Goal: Find specific page/section: Find specific page/section

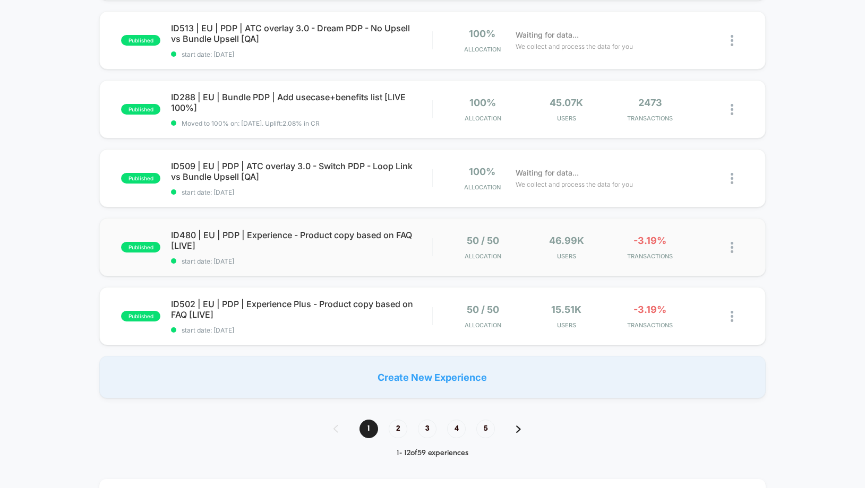
scroll to position [599, 0]
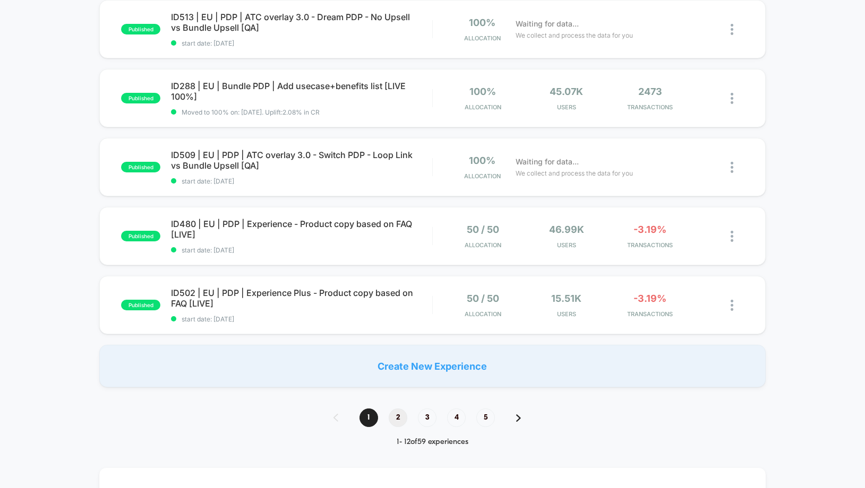
click at [401, 421] on span "2" at bounding box center [398, 418] width 19 height 19
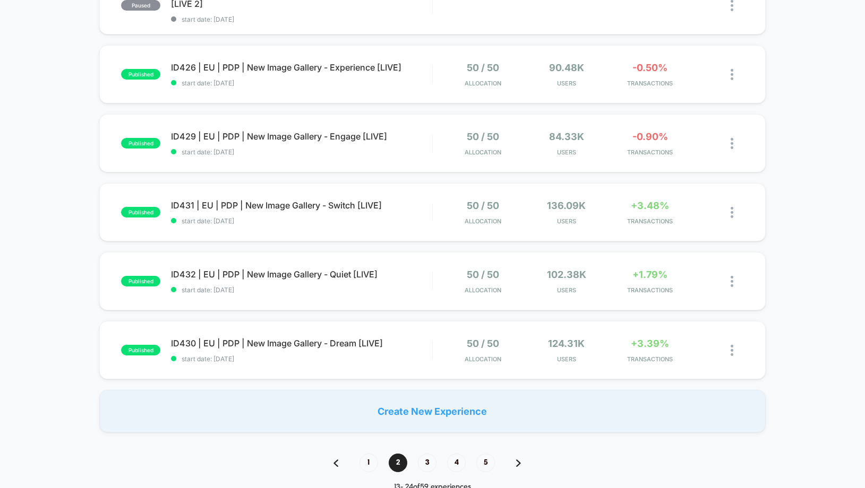
scroll to position [555, 0]
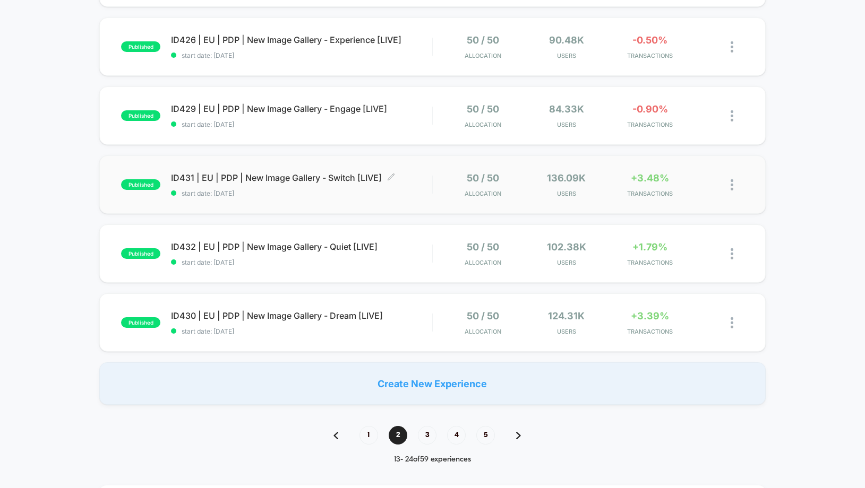
click at [328, 178] on span "ID431 | EU | PDP | New Image Gallery - Switch [LIVE] Click to edit experience d…" at bounding box center [301, 178] width 261 height 11
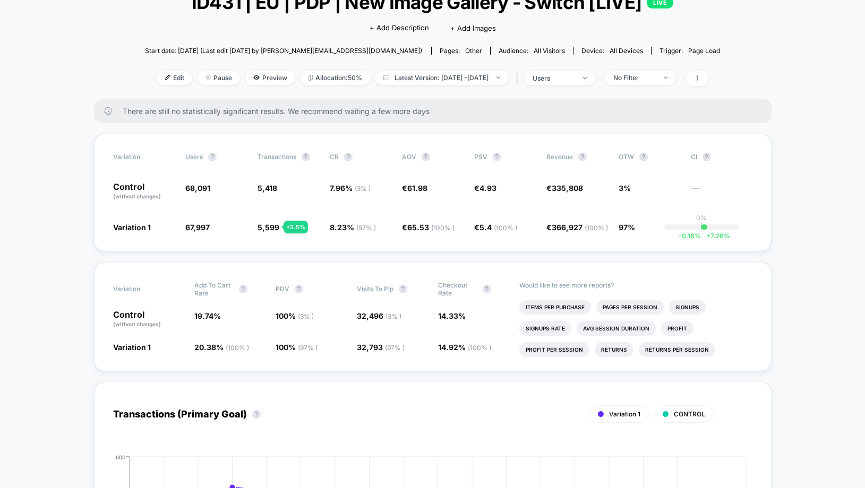
scroll to position [81, 0]
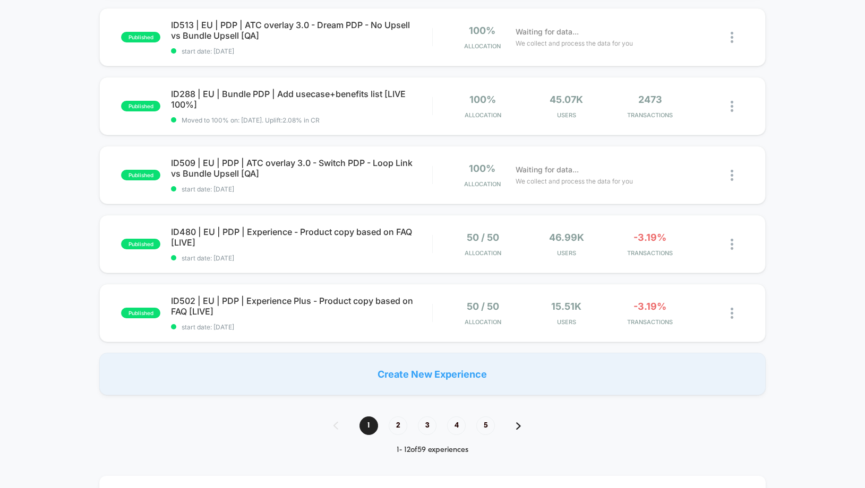
scroll to position [592, 0]
click at [395, 432] on span "2" at bounding box center [398, 425] width 19 height 19
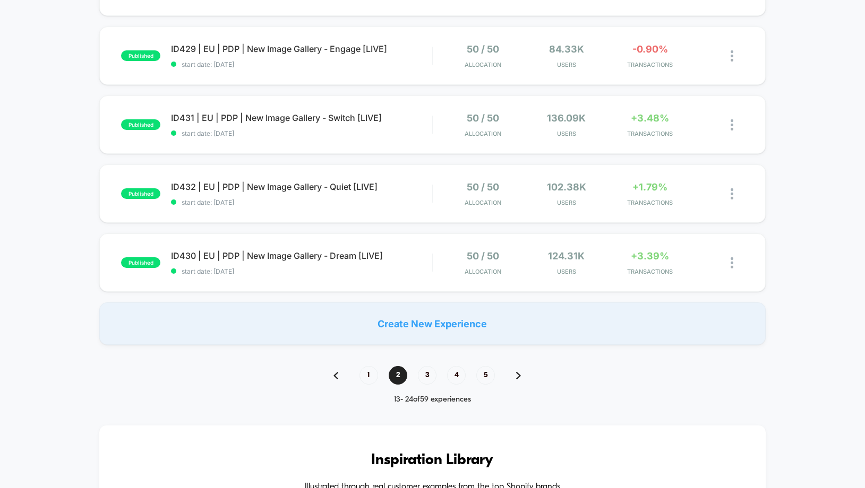
scroll to position [612, 0]
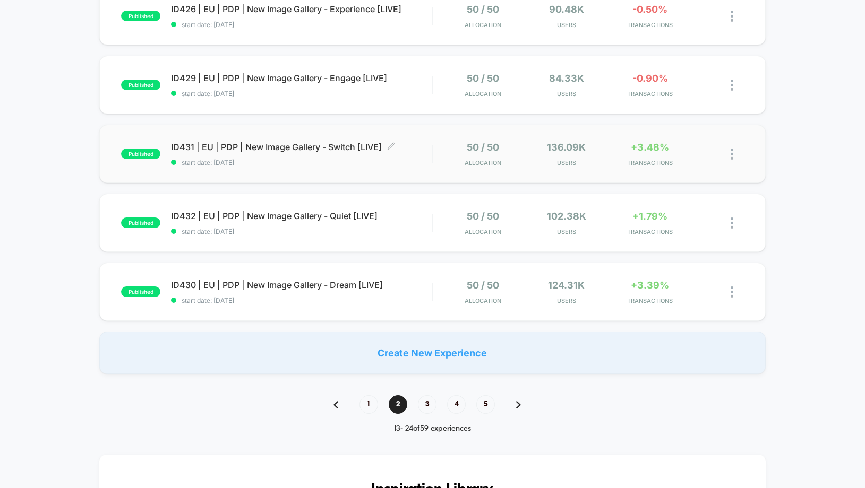
click at [280, 144] on span "ID431 | EU | PDP | New Image Gallery - Switch [LIVE] Click to edit experience d…" at bounding box center [301, 147] width 261 height 11
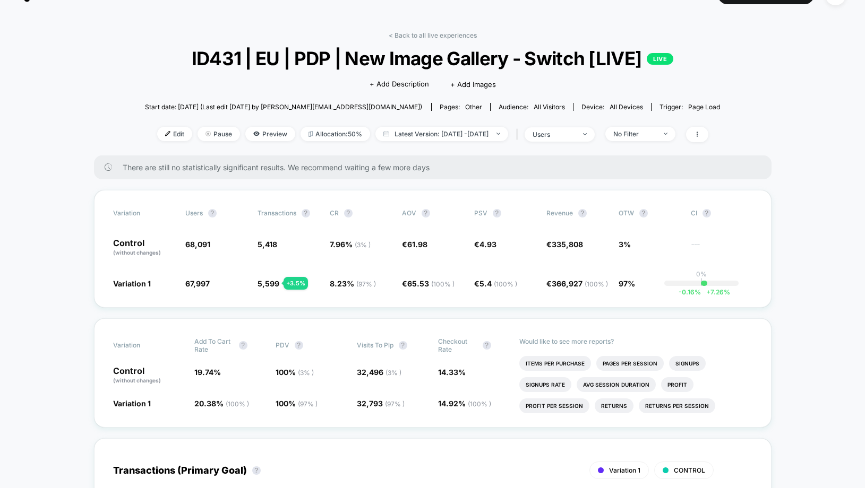
scroll to position [28, 0]
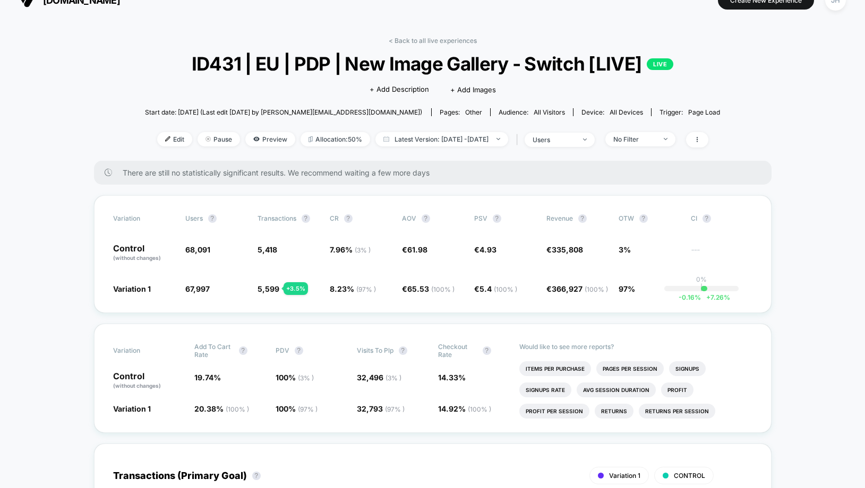
scroll to position [20, 0]
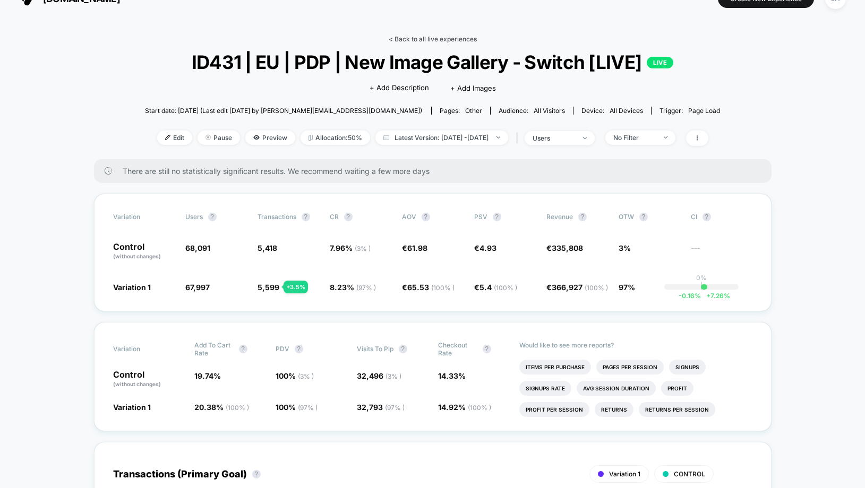
click at [460, 39] on link "< Back to all live experiences" at bounding box center [433, 39] width 88 height 8
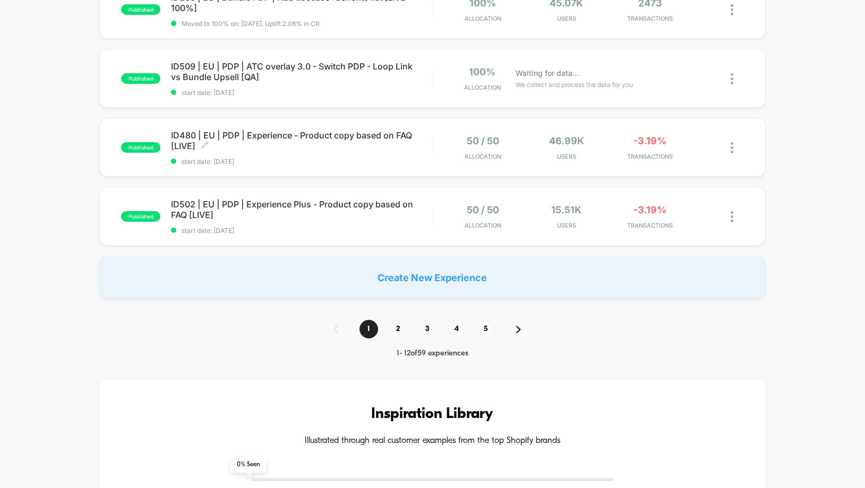
scroll to position [739, 0]
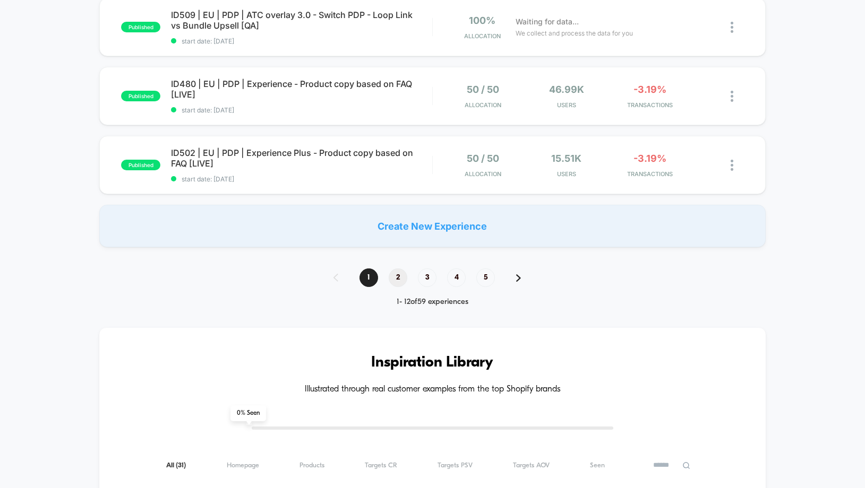
click at [401, 278] on span "2" at bounding box center [398, 278] width 19 height 19
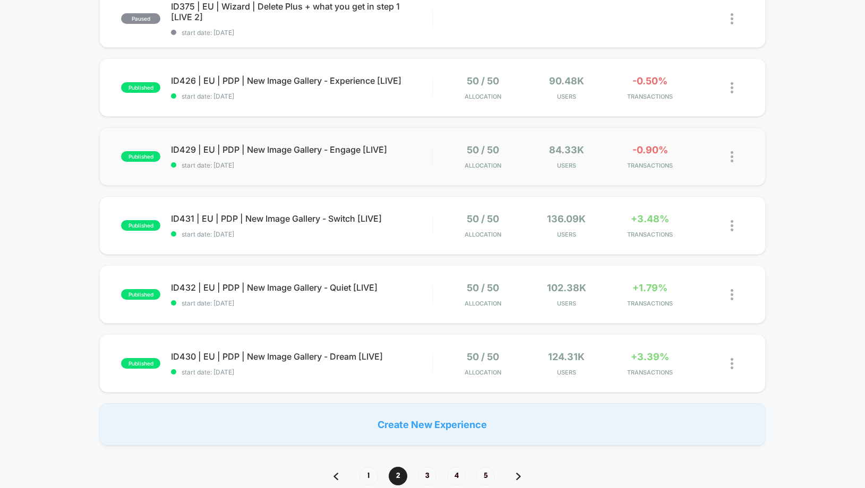
scroll to position [554, 0]
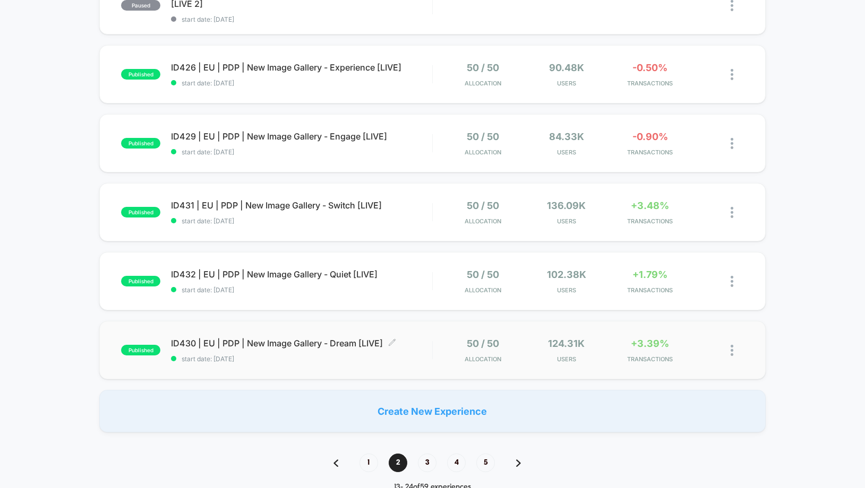
click at [275, 345] on span "ID430 | EU | PDP | New Image Gallery - Dream [LIVE] Click to edit experience de…" at bounding box center [301, 343] width 261 height 11
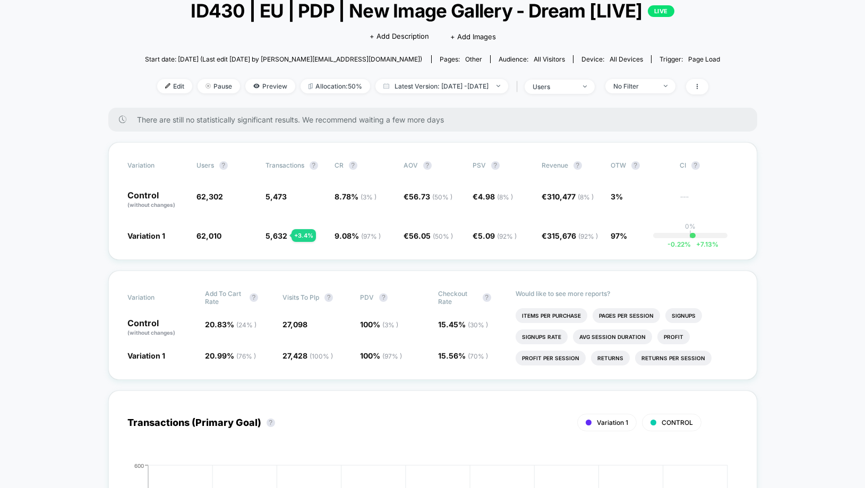
scroll to position [71, 0]
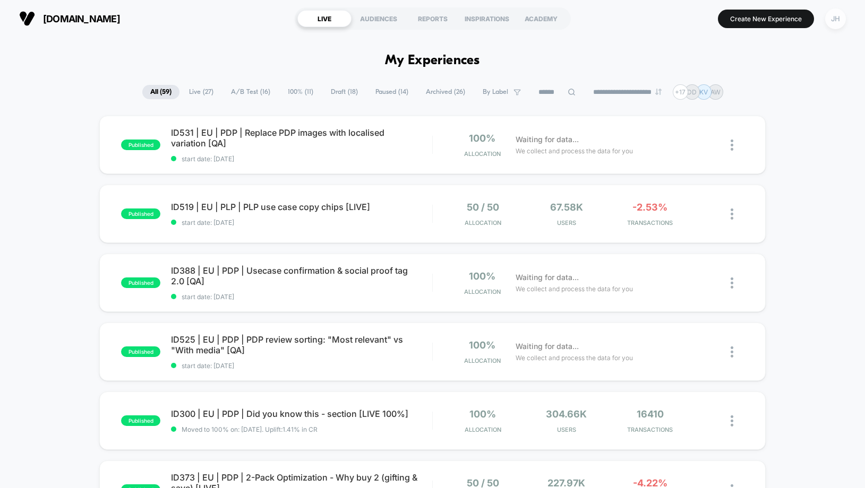
click at [835, 25] on div "JH" at bounding box center [835, 18] width 21 height 21
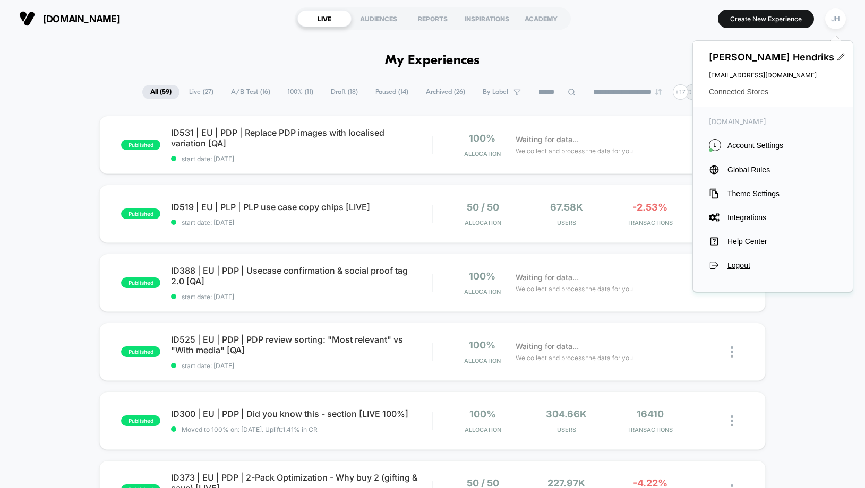
click at [742, 93] on span "Connected Stores" at bounding box center [773, 92] width 128 height 8
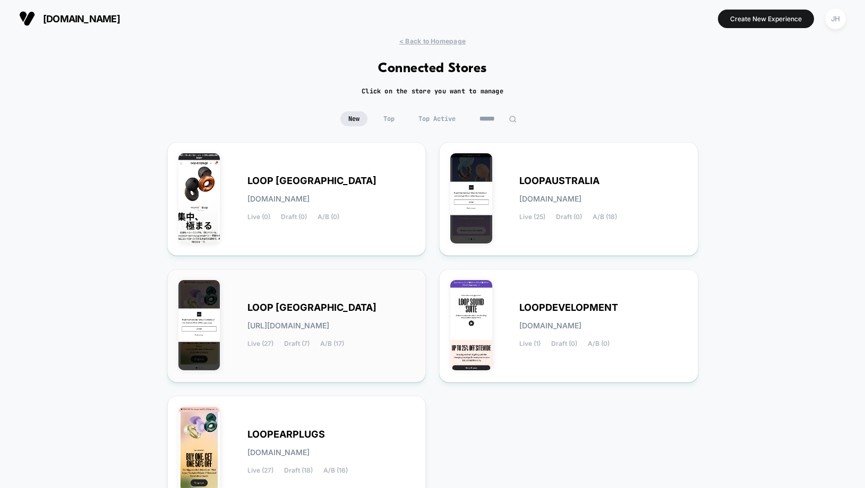
click at [300, 313] on div "LOOP [GEOGRAPHIC_DATA] [URL][DOMAIN_NAME] Live (27) Draft (7) A/B (17)" at bounding box center [331, 326] width 168 height 44
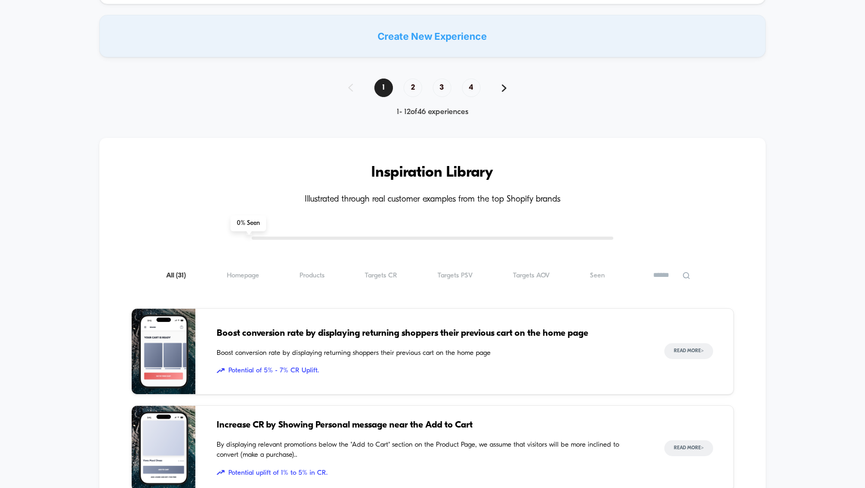
scroll to position [886, 0]
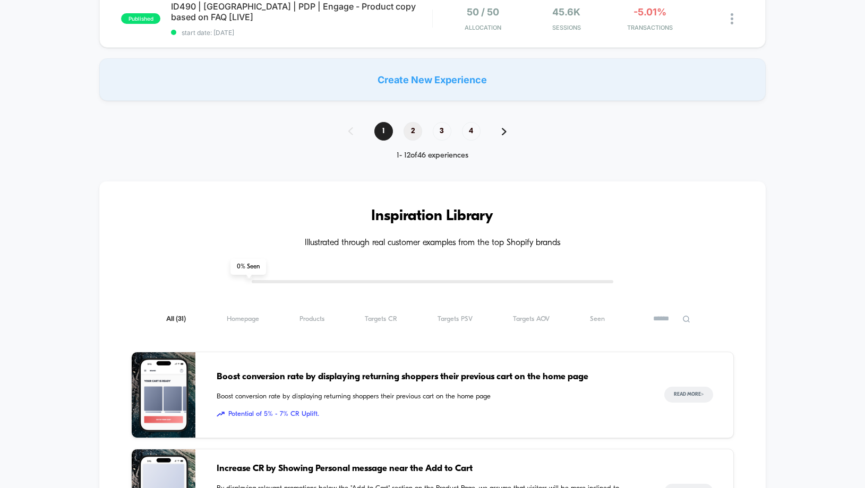
click at [413, 131] on span "2" at bounding box center [413, 131] width 19 height 19
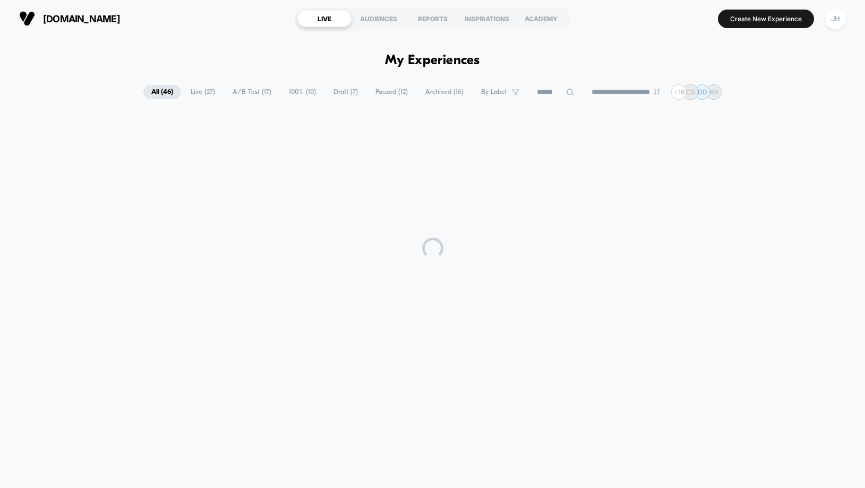
scroll to position [0, 0]
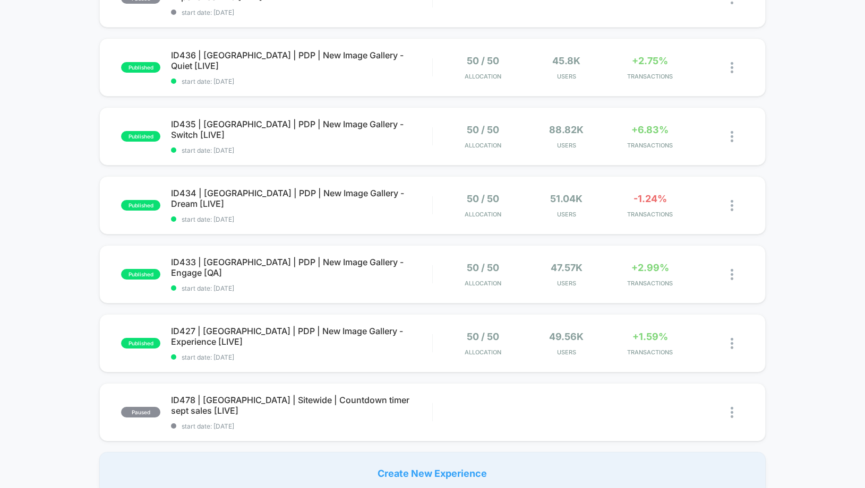
scroll to position [478, 0]
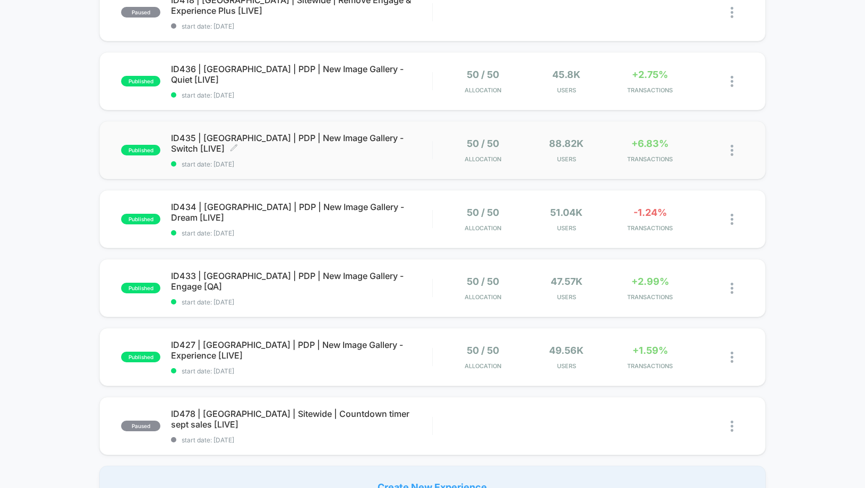
click at [250, 142] on span "ID435 | [GEOGRAPHIC_DATA] | PDP | New Image Gallery - Switch [LIVE] Click to ed…" at bounding box center [301, 143] width 261 height 21
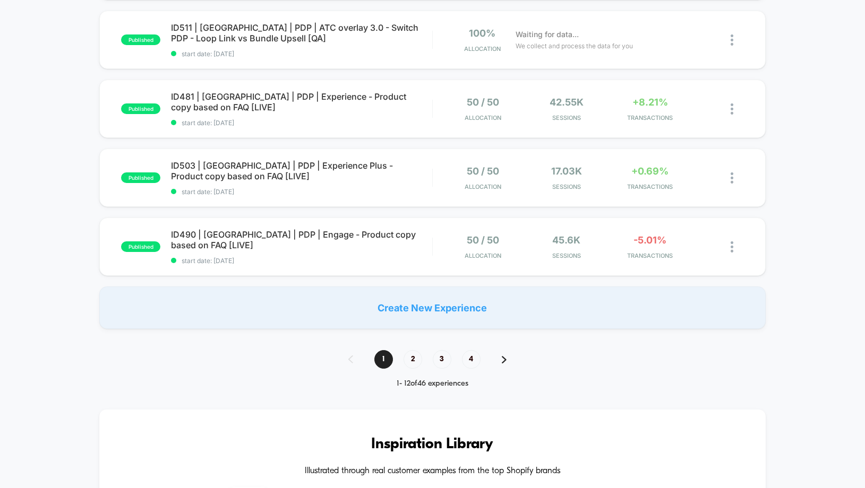
scroll to position [820, 0]
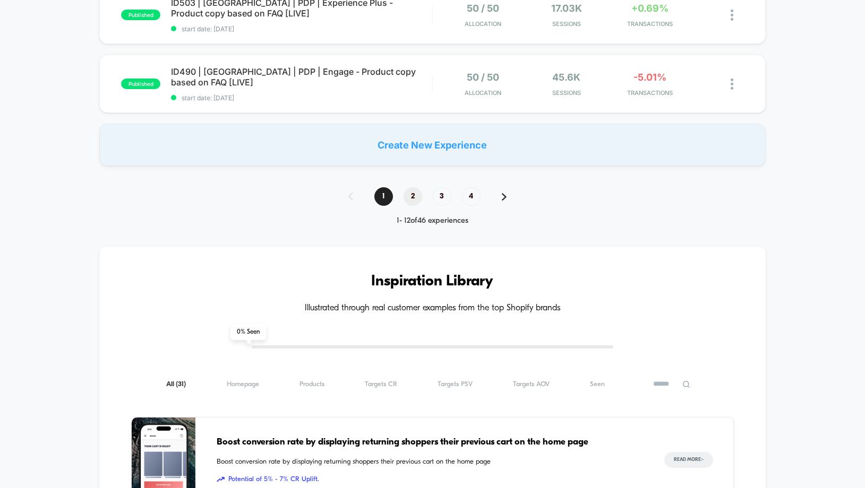
click at [418, 201] on span "2" at bounding box center [413, 196] width 19 height 19
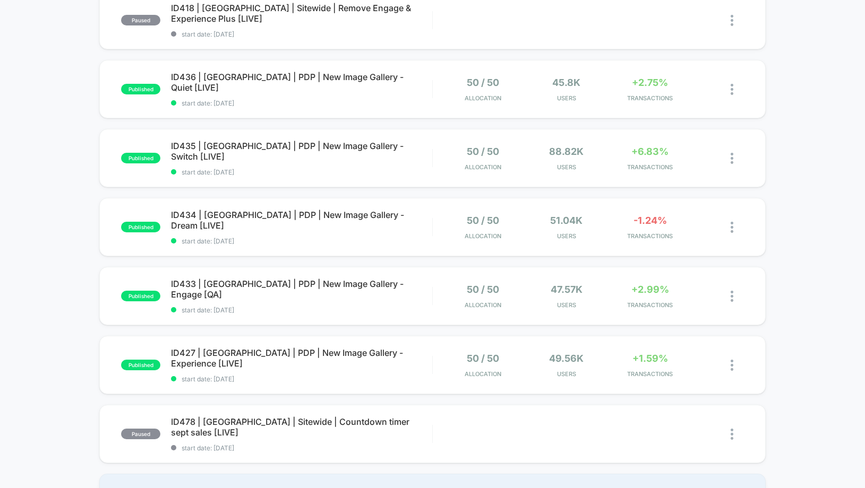
scroll to position [469, 0]
click at [251, 288] on span "ID433 | [GEOGRAPHIC_DATA] | PDP | New Image Gallery - Engage [QA] Click to edit…" at bounding box center [301, 289] width 261 height 21
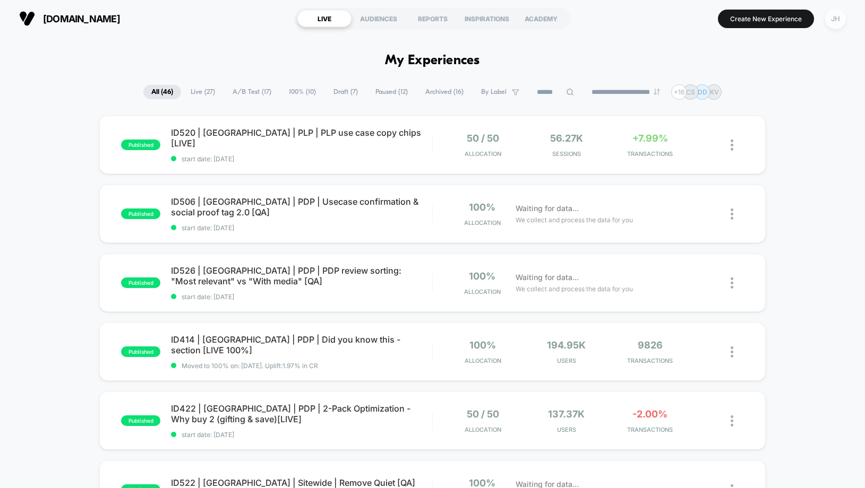
click at [840, 27] on div "JH" at bounding box center [835, 18] width 21 height 21
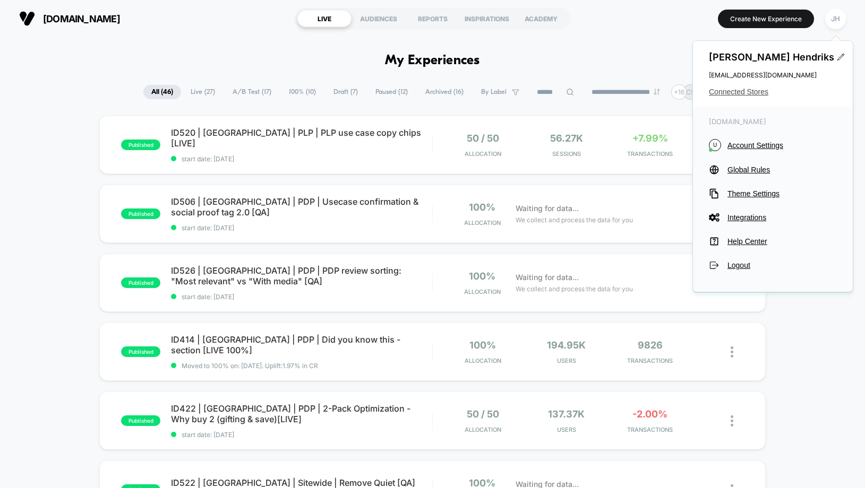
click at [735, 96] on span "Connected Stores" at bounding box center [773, 92] width 128 height 8
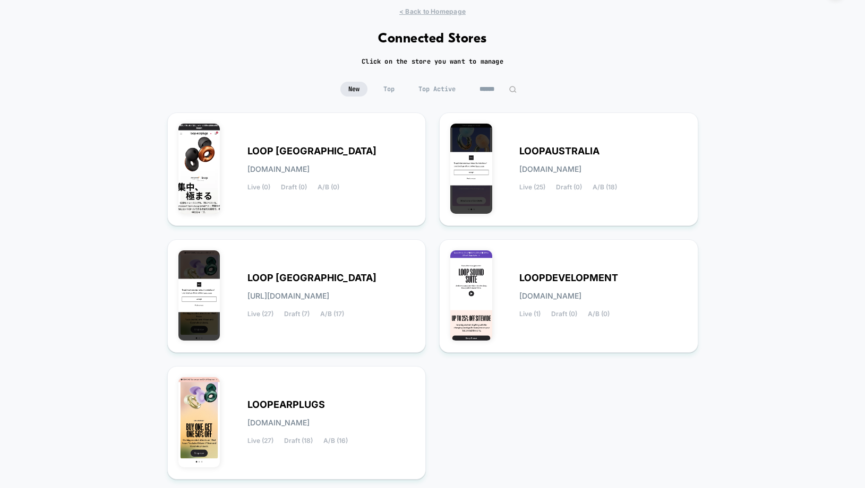
scroll to position [107, 0]
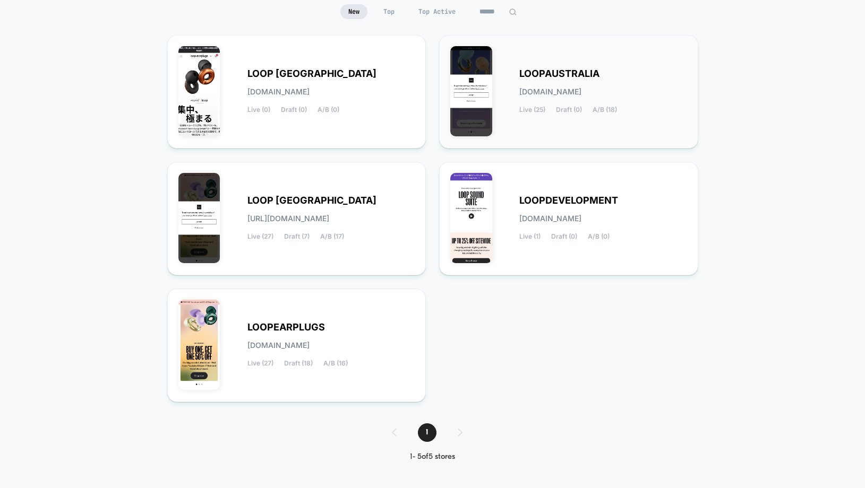
click at [584, 78] on span "LOOPAUSTRALIA" at bounding box center [559, 73] width 80 height 7
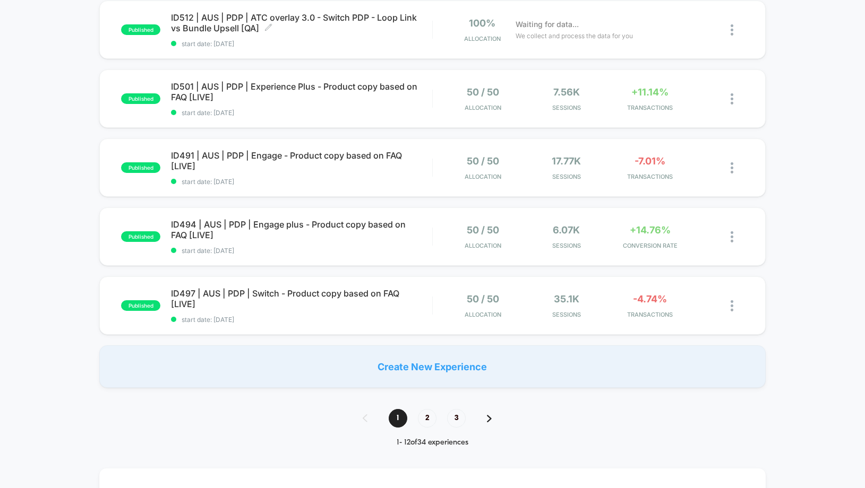
scroll to position [721, 0]
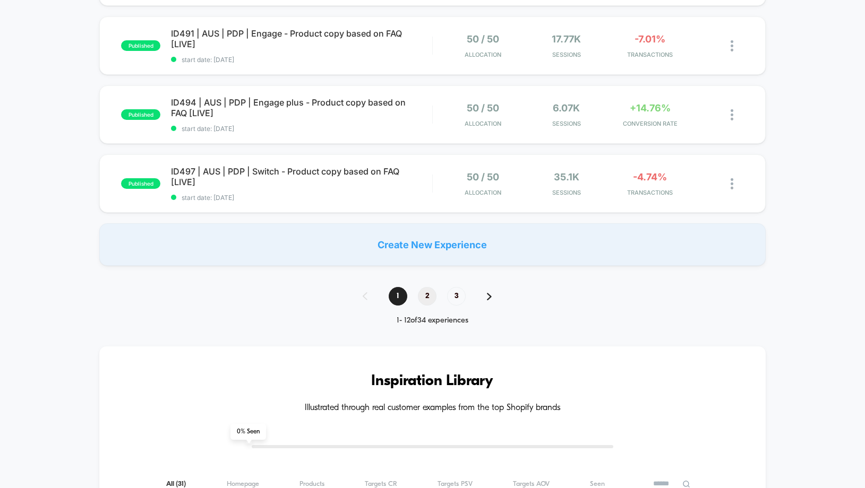
click at [423, 297] on span "2" at bounding box center [427, 296] width 19 height 19
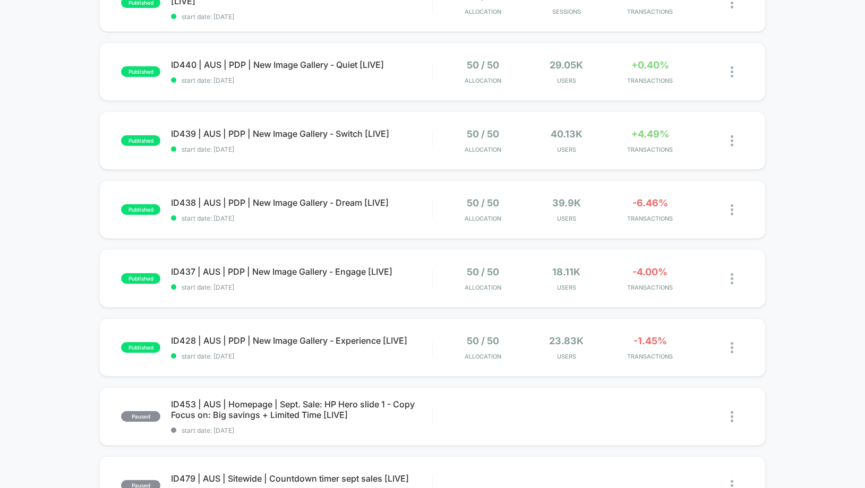
scroll to position [329, 0]
